Goal: Register for event/course

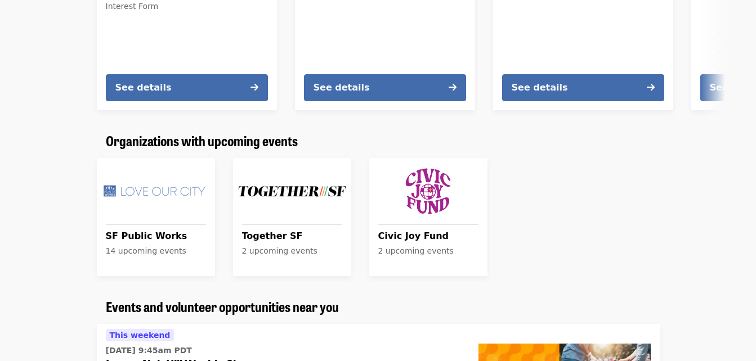
scroll to position [742, 0]
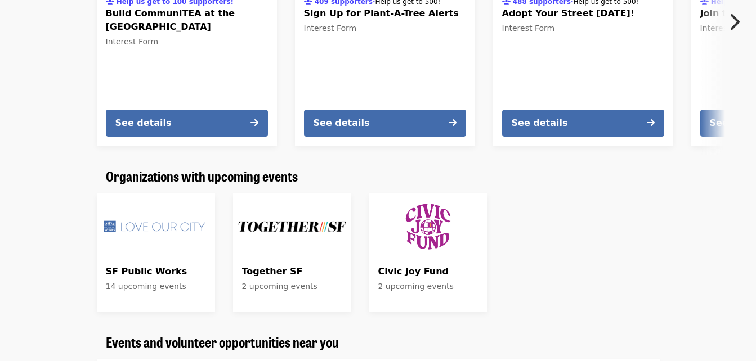
click at [140, 257] on div "SF Public Works 14 upcoming events" at bounding box center [156, 284] width 118 height 56
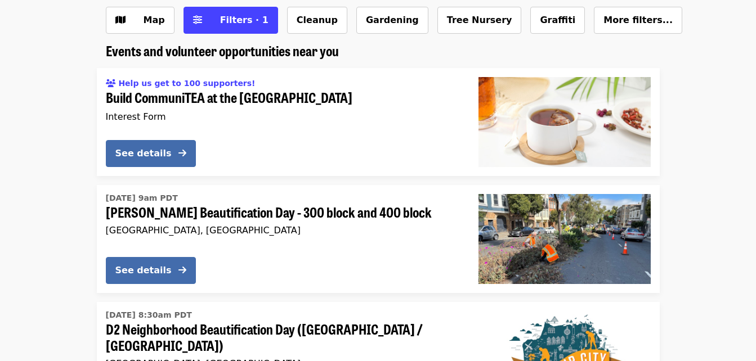
scroll to position [120, 0]
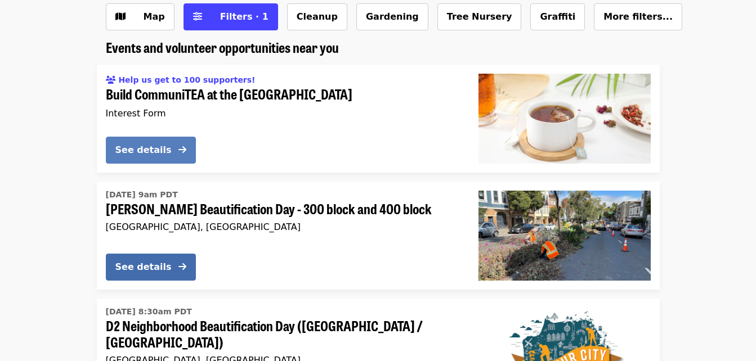
click at [134, 145] on div "See details" at bounding box center [143, 151] width 56 height 14
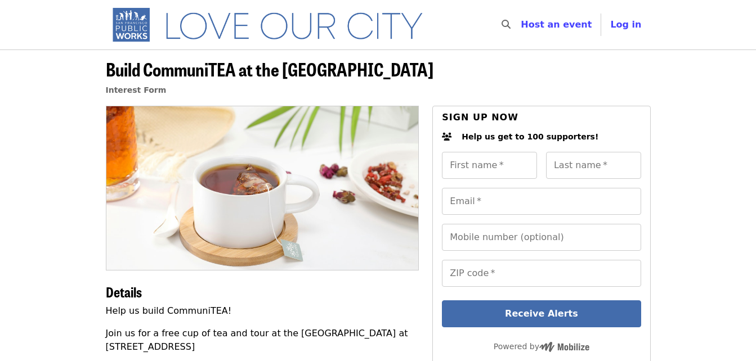
scroll to position [120, 0]
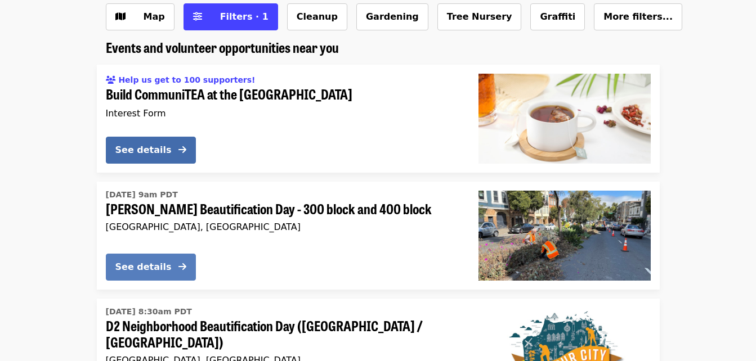
click at [147, 270] on div "See details" at bounding box center [143, 268] width 56 height 14
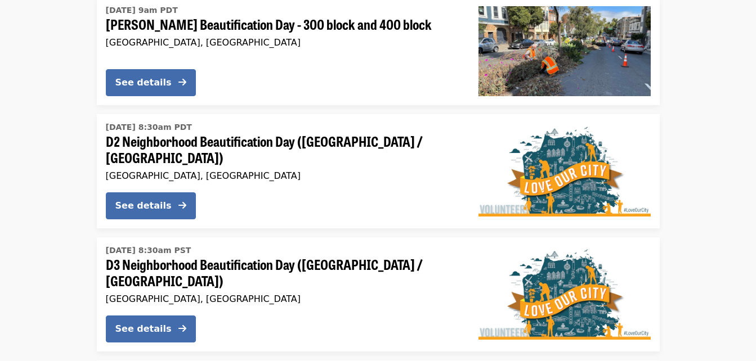
scroll to position [312, 0]
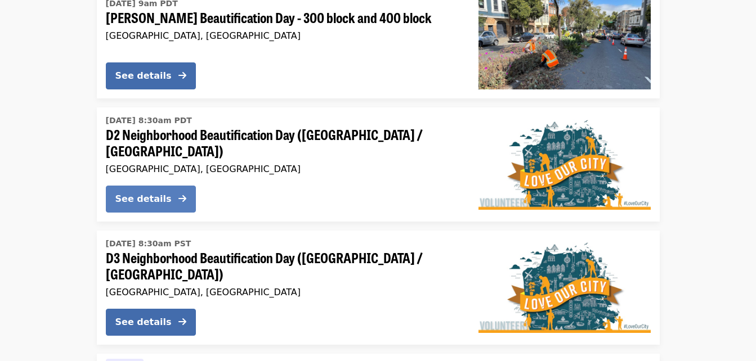
click at [126, 194] on div "See details" at bounding box center [143, 200] width 56 height 14
